Goal: Find specific page/section: Find specific page/section

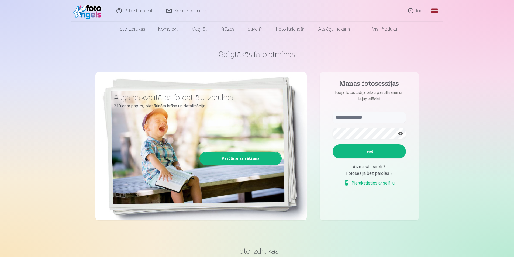
drag, startPoint x: 379, startPoint y: 111, endPoint x: 376, endPoint y: 116, distance: 5.2
click at [379, 112] on aside "Manas fotosessijas Ieeja fotostudijā bilžu pasūtīšanai un lejupielādei Ieiet Ai…" at bounding box center [368, 146] width 99 height 148
click at [375, 117] on input "text" at bounding box center [368, 117] width 73 height 11
type input "**********"
click at [375, 153] on button "Ieiet" at bounding box center [368, 151] width 73 height 14
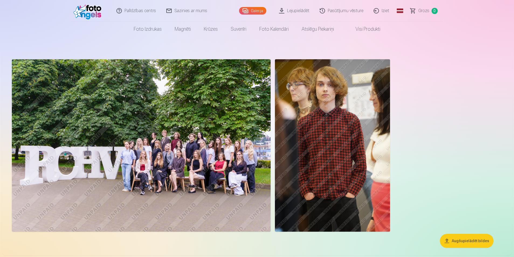
click at [372, 27] on link "Visi produkti" at bounding box center [363, 29] width 46 height 15
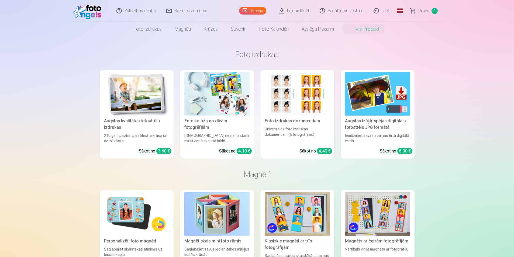
click at [257, 13] on link "Galerija" at bounding box center [252, 11] width 27 height 8
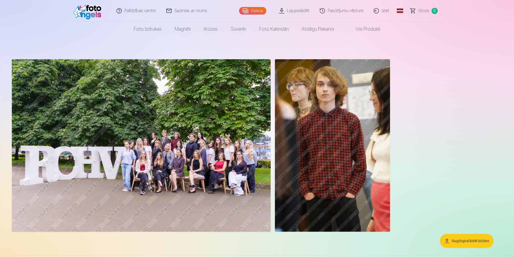
click at [384, 11] on link "Iziet" at bounding box center [381, 11] width 26 height 22
